Goal: Check status: Check status

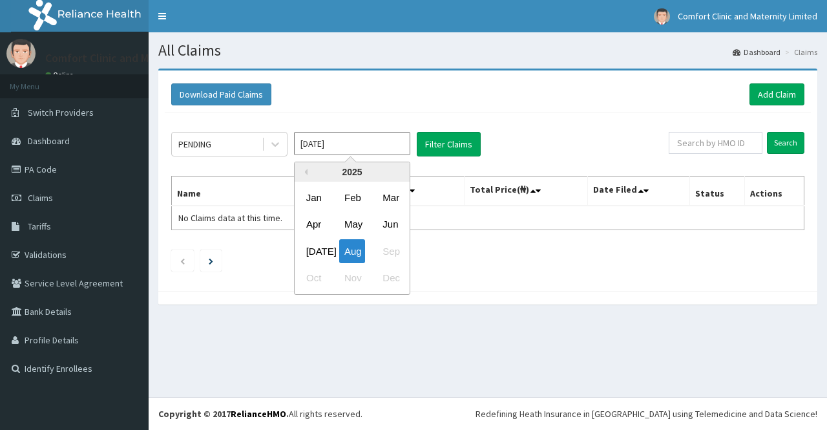
click at [348, 146] on input "[DATE]" at bounding box center [352, 143] width 116 height 23
click at [312, 259] on div "[DATE]" at bounding box center [314, 251] width 26 height 24
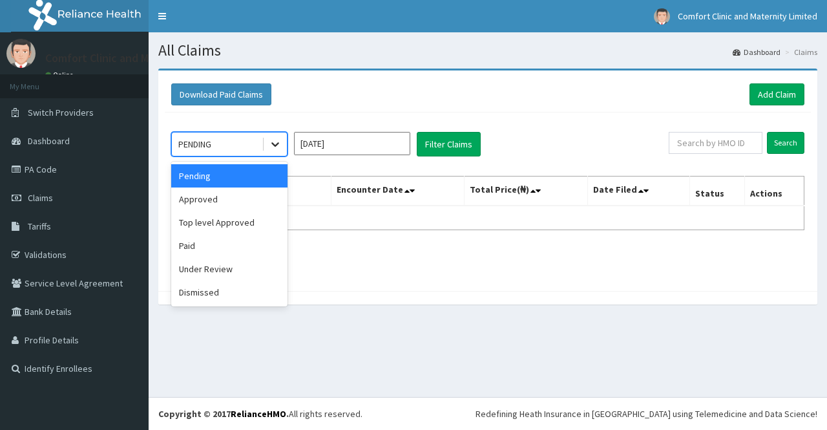
click at [266, 143] on div at bounding box center [275, 143] width 23 height 23
click at [239, 250] on div "Paid" at bounding box center [229, 245] width 116 height 23
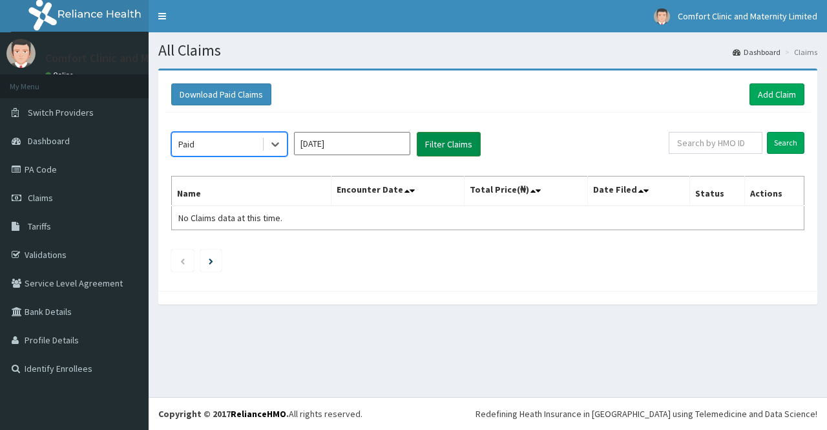
click at [440, 149] on button "Filter Claims" at bounding box center [449, 144] width 64 height 25
click at [439, 139] on button "Filter Claims" at bounding box center [449, 144] width 64 height 25
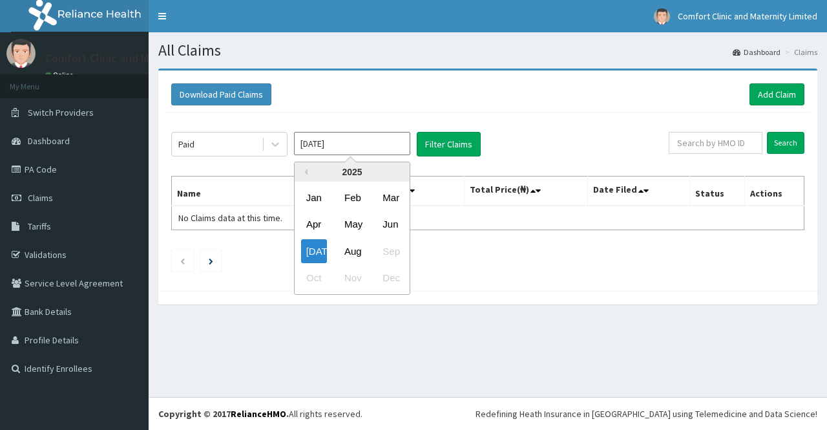
click at [370, 143] on input "[DATE]" at bounding box center [352, 143] width 116 height 23
click at [349, 247] on div "Aug" at bounding box center [352, 251] width 26 height 24
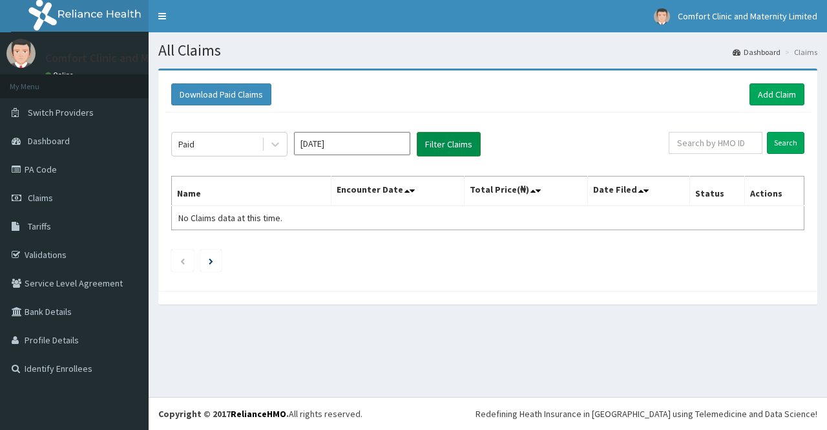
click at [436, 146] on button "Filter Claims" at bounding box center [449, 144] width 64 height 25
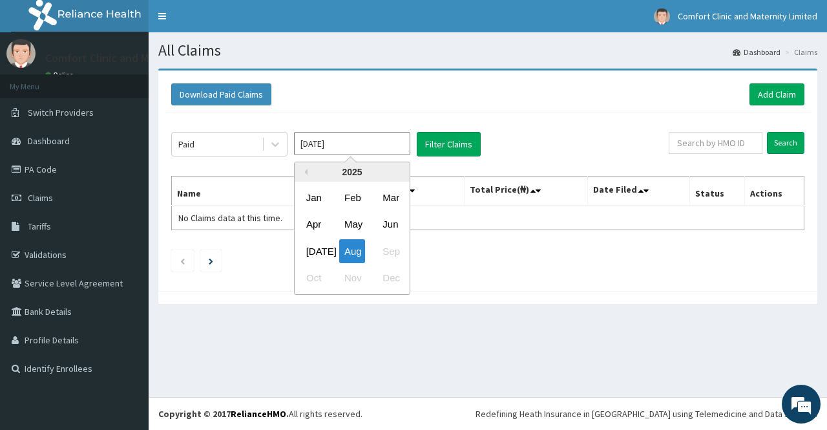
click at [367, 147] on input "[DATE]" at bounding box center [352, 143] width 116 height 23
click at [319, 248] on div "[DATE]" at bounding box center [314, 251] width 26 height 24
type input "[DATE]"
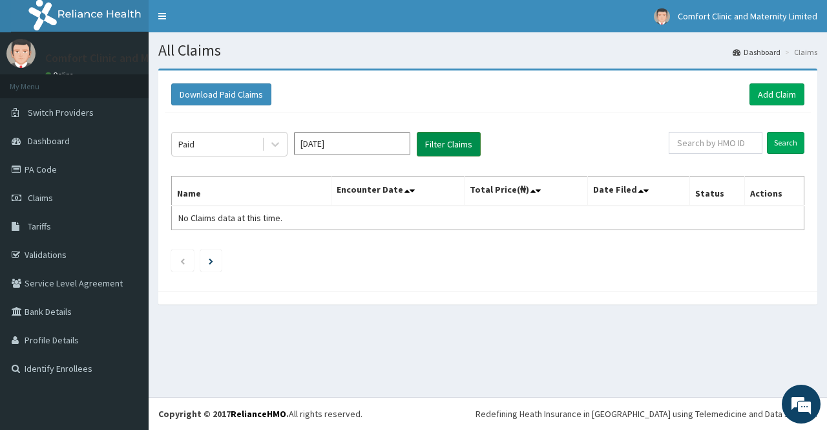
click at [435, 142] on button "Filter Claims" at bounding box center [449, 144] width 64 height 25
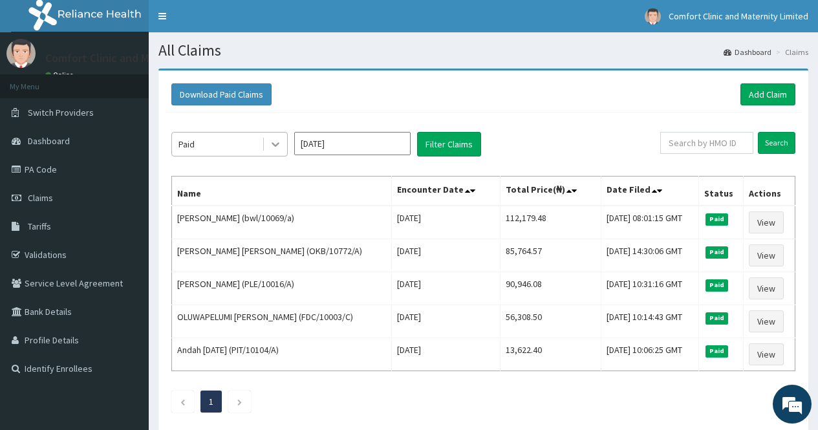
click at [276, 146] on icon at bounding box center [275, 145] width 8 height 5
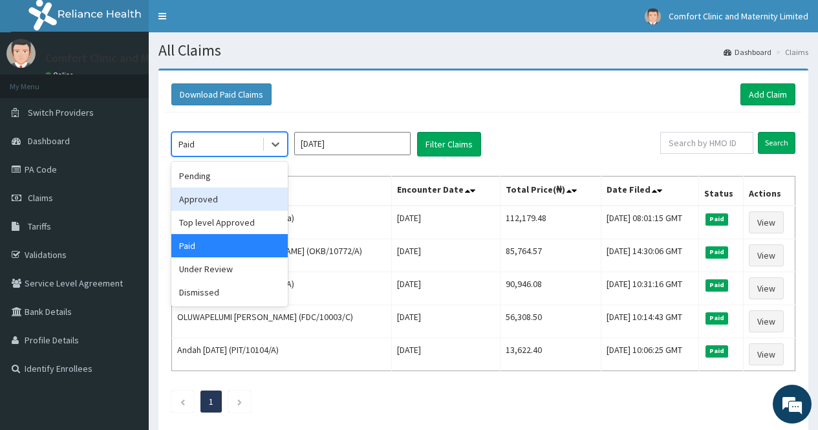
click at [241, 196] on div "Approved" at bounding box center [229, 198] width 116 height 23
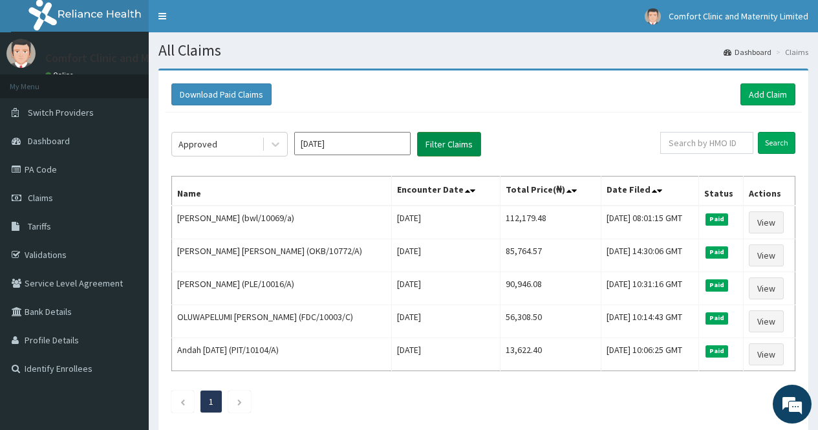
click at [456, 143] on button "Filter Claims" at bounding box center [449, 144] width 64 height 25
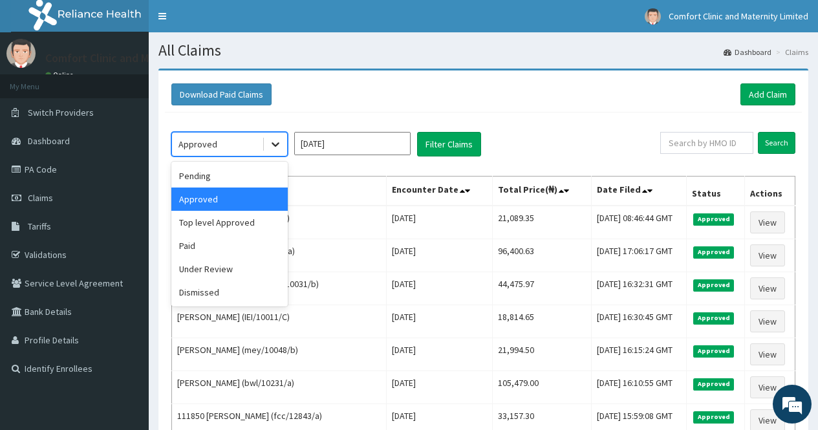
click at [277, 142] on icon at bounding box center [275, 144] width 13 height 13
click at [238, 222] on div "Top level Approved" at bounding box center [229, 222] width 116 height 23
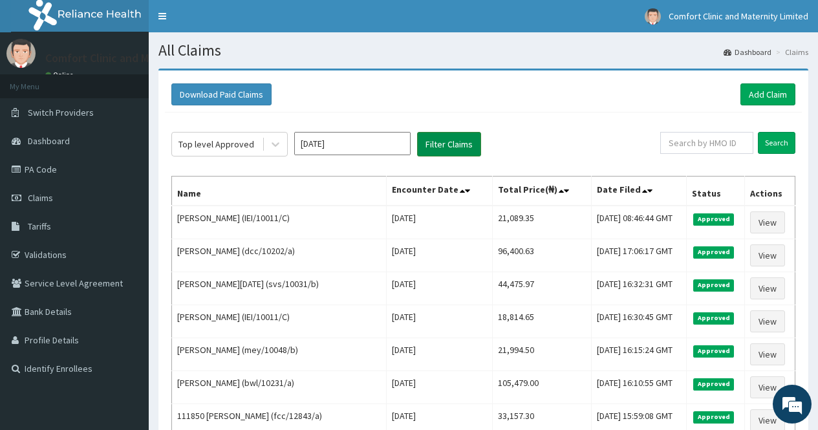
click at [433, 147] on button "Filter Claims" at bounding box center [449, 144] width 64 height 25
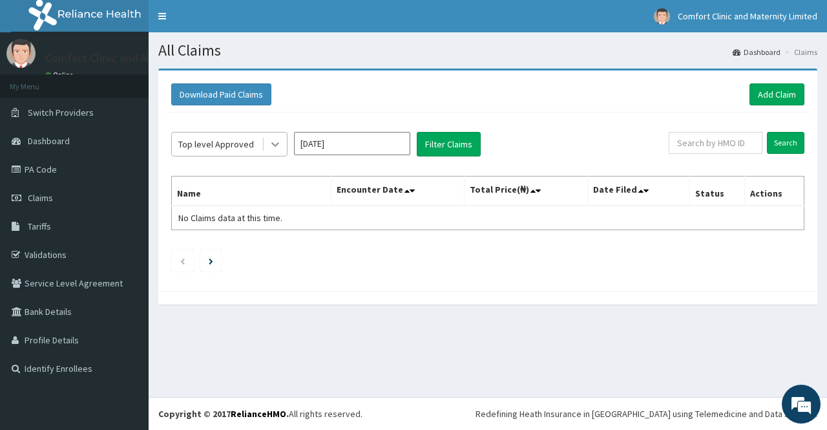
click at [281, 147] on icon at bounding box center [275, 144] width 13 height 13
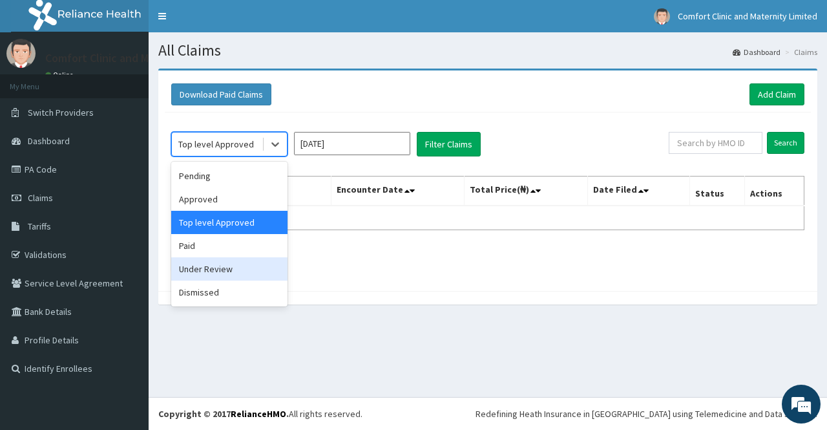
click at [232, 270] on div "Under Review" at bounding box center [229, 268] width 116 height 23
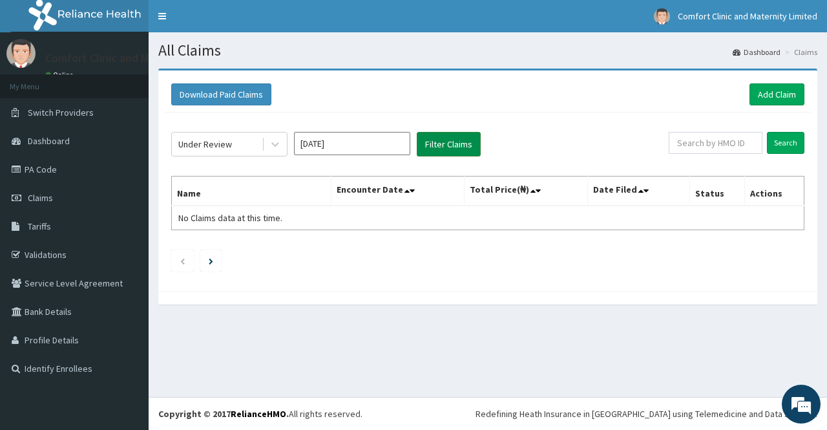
click at [427, 148] on button "Filter Claims" at bounding box center [449, 144] width 64 height 25
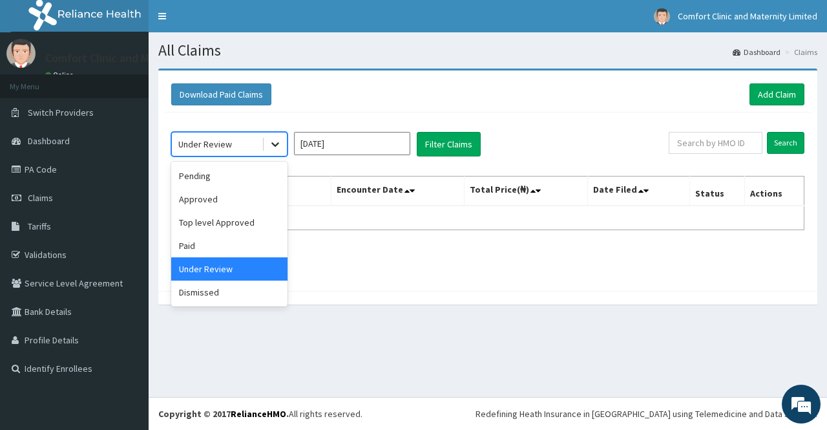
click at [280, 145] on icon at bounding box center [275, 144] width 13 height 13
click at [237, 236] on div "Paid" at bounding box center [229, 245] width 116 height 23
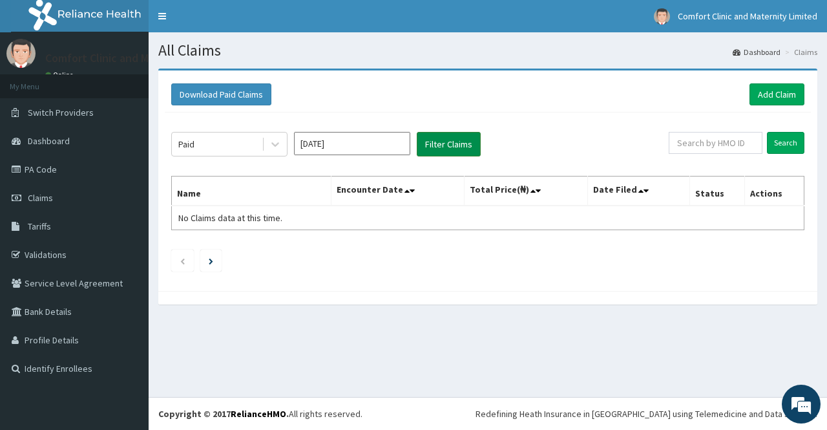
click at [433, 144] on button "Filter Claims" at bounding box center [449, 144] width 64 height 25
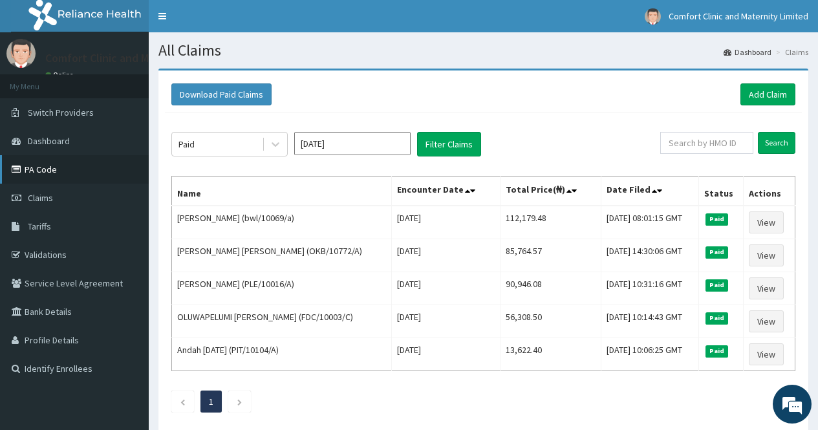
click at [46, 166] on link "PA Code" at bounding box center [74, 169] width 149 height 28
